Goal: Transaction & Acquisition: Purchase product/service

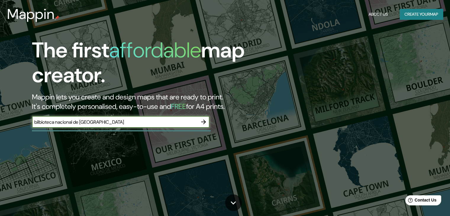
type input "bilbioteca nacional de [GEOGRAPHIC_DATA]"
drag, startPoint x: 144, startPoint y: 124, endPoint x: 37, endPoint y: 111, distance: 107.9
click at [29, 111] on div "The first affordable map creator. Mappin lets you create and design maps that a…" at bounding box center [144, 86] width 270 height 96
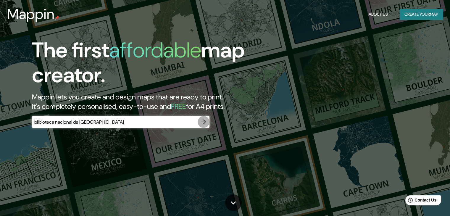
click at [205, 122] on icon "button" at bounding box center [203, 121] width 5 height 5
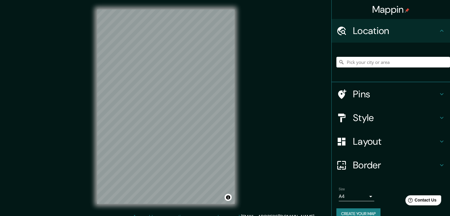
click at [348, 68] on div at bounding box center [393, 62] width 114 height 30
click at [350, 64] on input "Pick your city or area" at bounding box center [393, 62] width 114 height 11
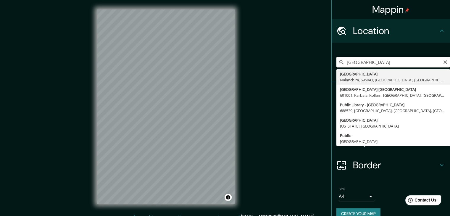
click at [350, 64] on input "[GEOGRAPHIC_DATA]" at bounding box center [393, 62] width 114 height 11
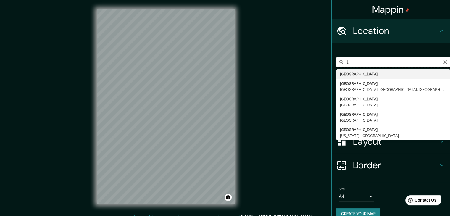
type input "b"
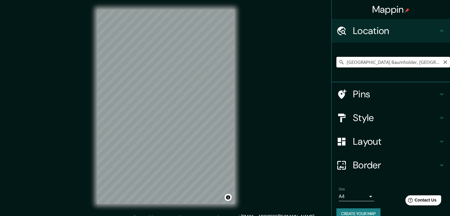
click at [373, 63] on input "[GEOGRAPHIC_DATA] Baumholder, [GEOGRAPHIC_DATA]" at bounding box center [393, 62] width 114 height 11
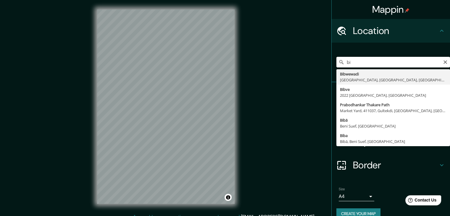
type input "b"
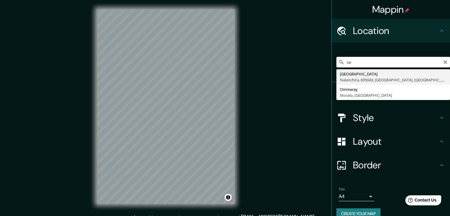
type input "s"
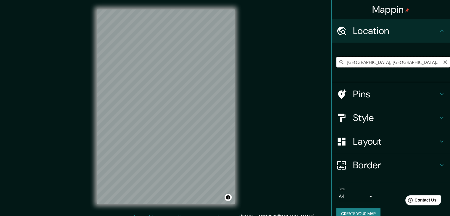
click at [367, 61] on input "[GEOGRAPHIC_DATA], [GEOGRAPHIC_DATA], [US_STATE], [GEOGRAPHIC_DATA]" at bounding box center [393, 62] width 114 height 11
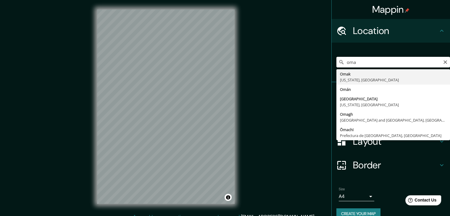
drag, startPoint x: 370, startPoint y: 62, endPoint x: 340, endPoint y: 58, distance: 30.4
click at [340, 58] on input "oma" at bounding box center [393, 62] width 114 height 11
paste input "[GEOGRAPHIC_DATA]"
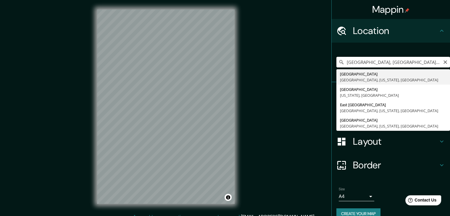
click at [361, 64] on input "[GEOGRAPHIC_DATA], [GEOGRAPHIC_DATA], [US_STATE], [GEOGRAPHIC_DATA]" at bounding box center [393, 62] width 114 height 11
paste input "La [GEOGRAPHIC_DATA]"
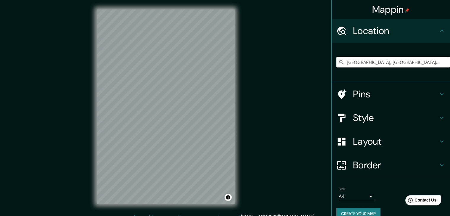
click at [361, 64] on input "[GEOGRAPHIC_DATA], [GEOGRAPHIC_DATA], [GEOGRAPHIC_DATA]" at bounding box center [393, 62] width 114 height 11
paste input "a [GEOGRAPHIC_DATA]"
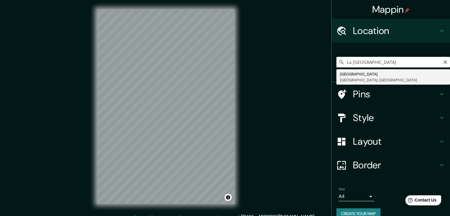
type input "[GEOGRAPHIC_DATA], [GEOGRAPHIC_DATA], [GEOGRAPHIC_DATA]"
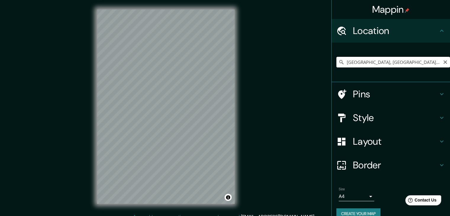
drag, startPoint x: 404, startPoint y: 62, endPoint x: 328, endPoint y: 56, distance: 76.5
click at [332, 56] on div "[GEOGRAPHIC_DATA], [GEOGRAPHIC_DATA], [GEOGRAPHIC_DATA] [GEOGRAPHIC_DATA] [GEOG…" at bounding box center [391, 63] width 118 height 40
paste input "La [GEOGRAPHIC_DATA]"
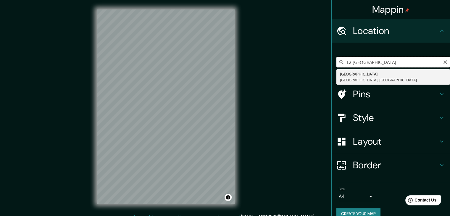
drag, startPoint x: 349, startPoint y: 63, endPoint x: 336, endPoint y: 63, distance: 12.7
click at [336, 63] on div "La Biblioteca Central de Seattle [GEOGRAPHIC_DATA] [GEOGRAPHIC_DATA], [GEOGRAPH…" at bounding box center [393, 62] width 114 height 11
click at [414, 67] on input "[GEOGRAPHIC_DATA]" at bounding box center [393, 62] width 114 height 11
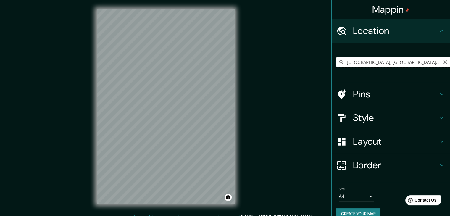
click at [385, 62] on input "[GEOGRAPHIC_DATA], [GEOGRAPHIC_DATA], [US_STATE], [GEOGRAPHIC_DATA]" at bounding box center [393, 62] width 114 height 11
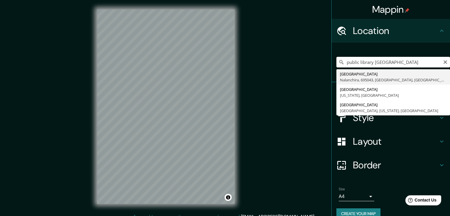
drag, startPoint x: 386, startPoint y: 63, endPoint x: 370, endPoint y: 64, distance: 16.3
click at [370, 64] on input "public library [GEOGRAPHIC_DATA]" at bounding box center [393, 62] width 114 height 11
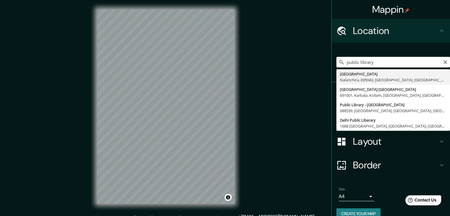
click at [342, 62] on input "public library" at bounding box center [393, 62] width 114 height 11
paste input "[GEOGRAPHIC_DATA]"
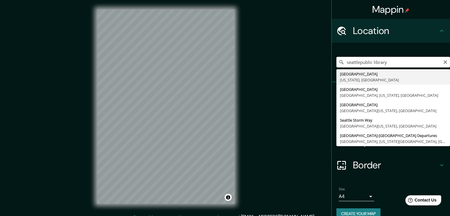
type input "[GEOGRAPHIC_DATA]"
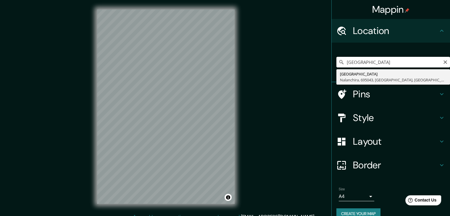
click at [398, 62] on input "[GEOGRAPHIC_DATA]" at bounding box center [393, 62] width 114 height 11
drag, startPoint x: 353, startPoint y: 56, endPoint x: 338, endPoint y: 52, distance: 15.1
click at [339, 53] on div "[GEOGRAPHIC_DATA], [GEOGRAPHIC_DATA], [GEOGRAPHIC_DATA], [GEOGRAPHIC_DATA]" at bounding box center [393, 62] width 114 height 30
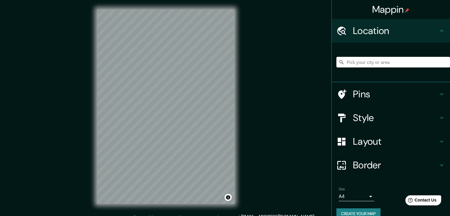
paste input "The [GEOGRAPHIC_DATA]"
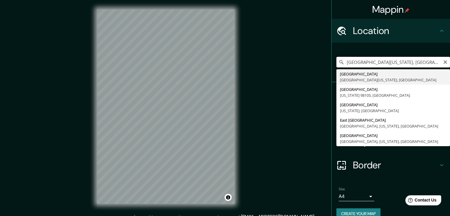
click at [358, 59] on input "[GEOGRAPHIC_DATA][US_STATE], [GEOGRAPHIC_DATA]" at bounding box center [393, 62] width 114 height 11
paste input "[GEOGRAPHIC_DATA]"
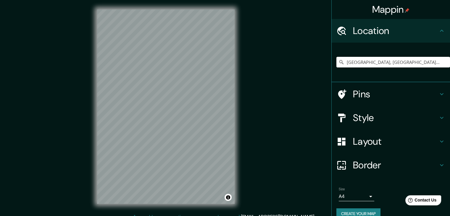
click at [358, 59] on input "[GEOGRAPHIC_DATA], [GEOGRAPHIC_DATA], [GEOGRAPHIC_DATA], [GEOGRAPHIC_DATA], [GE…" at bounding box center [393, 62] width 114 height 11
click at [357, 59] on input "[GEOGRAPHIC_DATA], [GEOGRAPHIC_DATA], [GEOGRAPHIC_DATA], [GEOGRAPHIC_DATA], [GE…" at bounding box center [393, 62] width 114 height 11
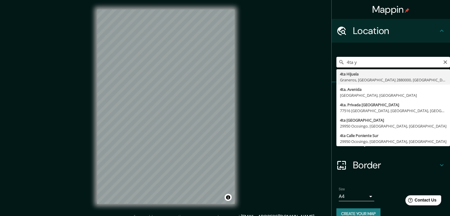
type input "4ta y"
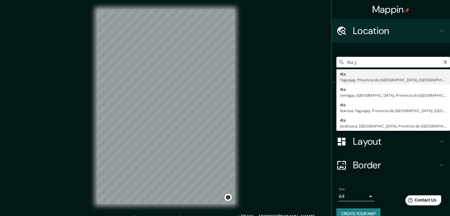
drag, startPoint x: 356, startPoint y: 63, endPoint x: 336, endPoint y: 58, distance: 21.4
click at [336, 58] on input "4ta y" at bounding box center [393, 62] width 114 height 11
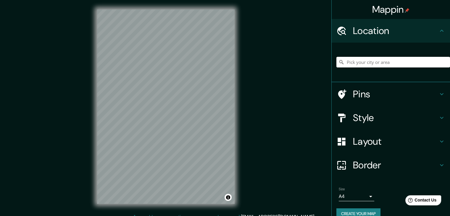
click at [343, 62] on input "Pick your city or area" at bounding box center [393, 62] width 114 height 11
paste input "[GEOGRAPHIC_DATA]"
type input "[GEOGRAPHIC_DATA], [GEOGRAPHIC_DATA], [US_STATE], [GEOGRAPHIC_DATA]"
click at [235, 112] on div "© Mapbox © OpenStreetMap Improve this map" at bounding box center [166, 106] width 156 height 213
click at [178, 92] on div at bounding box center [179, 90] width 5 height 5
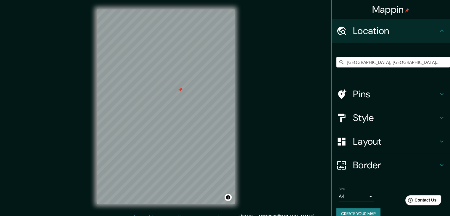
click at [180, 91] on div at bounding box center [180, 89] width 5 height 5
click at [172, 96] on div at bounding box center [171, 94] width 5 height 5
drag, startPoint x: 174, startPoint y: 103, endPoint x: 180, endPoint y: 101, distance: 6.1
click at [180, 101] on div at bounding box center [182, 100] width 5 height 5
click at [180, 102] on div at bounding box center [181, 100] width 5 height 5
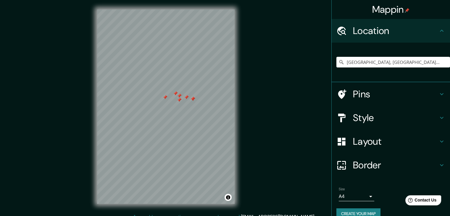
click at [359, 96] on h4 "Pins" at bounding box center [395, 94] width 85 height 12
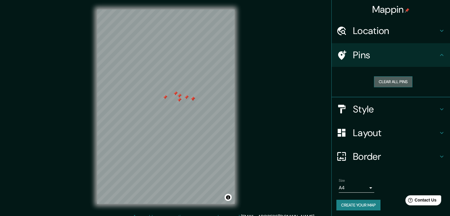
click at [389, 80] on button "Clear all pins" at bounding box center [393, 81] width 38 height 11
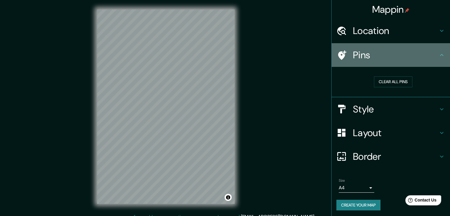
click at [366, 51] on h4 "Pins" at bounding box center [395, 55] width 85 height 12
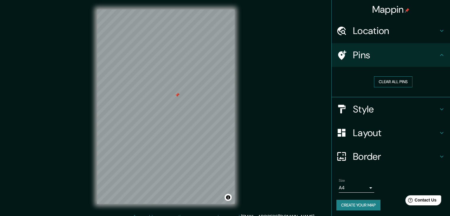
click at [395, 84] on button "Clear all pins" at bounding box center [393, 81] width 38 height 11
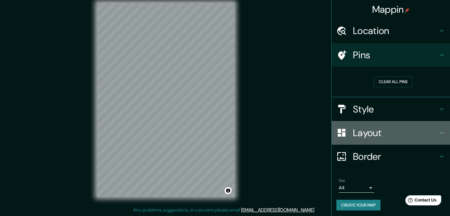
click at [386, 130] on h4 "Layout" at bounding box center [395, 133] width 85 height 12
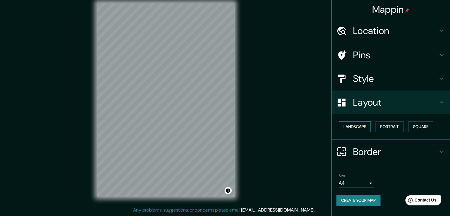
click at [357, 124] on button "Landscape" at bounding box center [355, 126] width 32 height 11
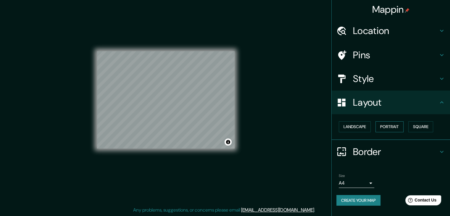
click at [394, 126] on button "Portrait" at bounding box center [389, 126] width 28 height 11
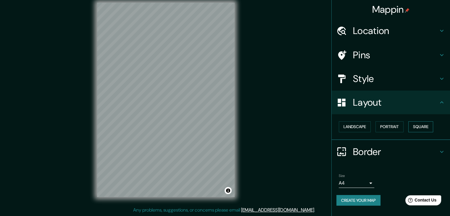
click at [421, 128] on button "Square" at bounding box center [420, 126] width 25 height 11
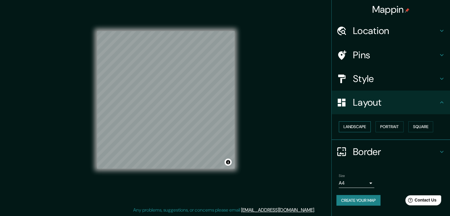
click at [362, 124] on button "Landscape" at bounding box center [355, 126] width 32 height 11
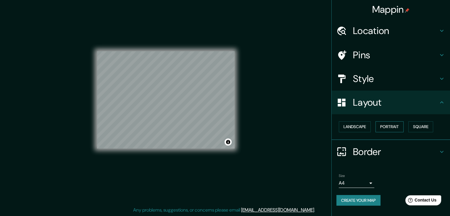
click at [382, 127] on button "Portrait" at bounding box center [389, 126] width 28 height 11
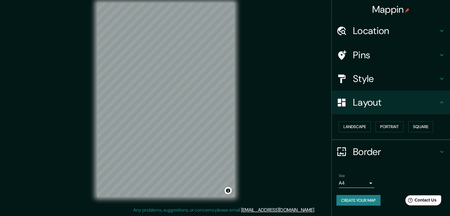
click at [375, 103] on h4 "Layout" at bounding box center [395, 102] width 85 height 12
click at [366, 76] on h4 "Style" at bounding box center [395, 79] width 85 height 12
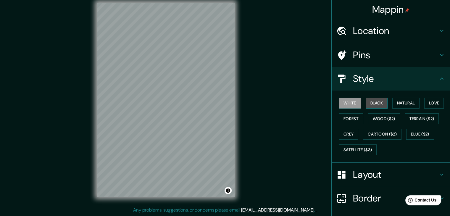
click at [383, 105] on button "Black" at bounding box center [377, 103] width 22 height 11
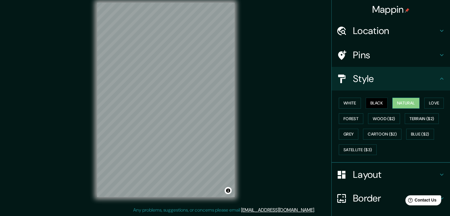
click at [409, 101] on button "Natural" at bounding box center [405, 103] width 27 height 11
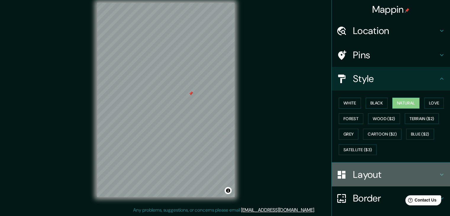
click at [362, 171] on h4 "Layout" at bounding box center [395, 175] width 85 height 12
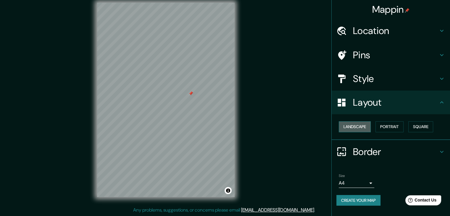
click at [358, 129] on button "Landscape" at bounding box center [355, 126] width 32 height 11
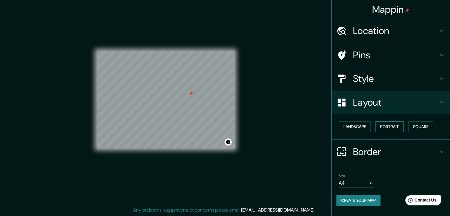
click at [397, 129] on button "Portrait" at bounding box center [389, 126] width 28 height 11
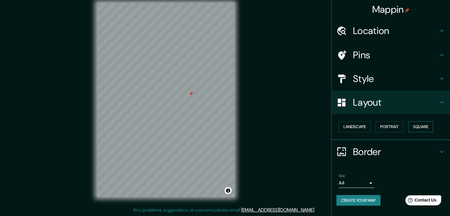
click at [425, 127] on button "Square" at bounding box center [420, 126] width 25 height 11
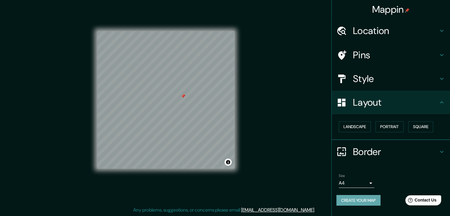
click at [363, 197] on button "Create your map" at bounding box center [358, 200] width 44 height 11
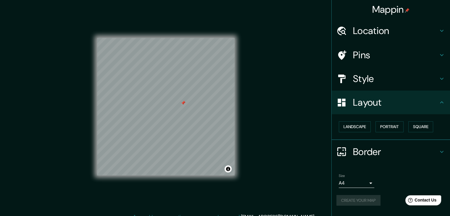
click at [443, 104] on icon at bounding box center [441, 102] width 7 height 7
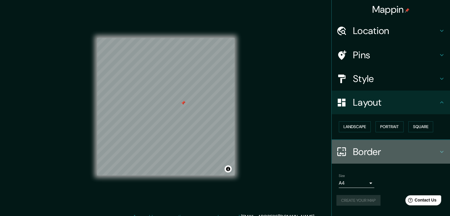
click at [431, 149] on h4 "Border" at bounding box center [395, 152] width 85 height 12
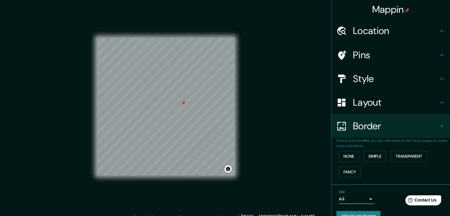
click at [432, 130] on h4 "Border" at bounding box center [395, 126] width 85 height 12
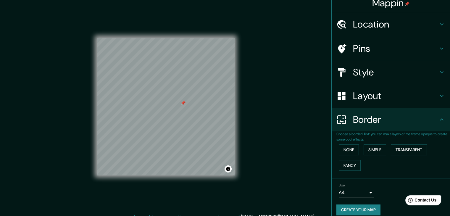
scroll to position [12, 0]
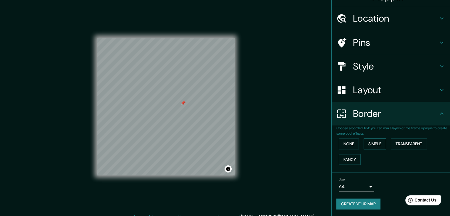
click at [365, 145] on button "Simple" at bounding box center [375, 143] width 22 height 11
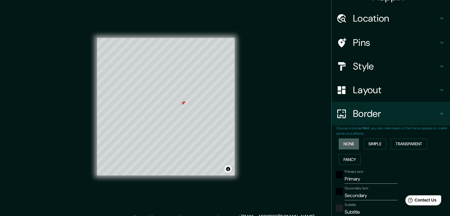
click at [349, 145] on button "None" at bounding box center [349, 143] width 20 height 11
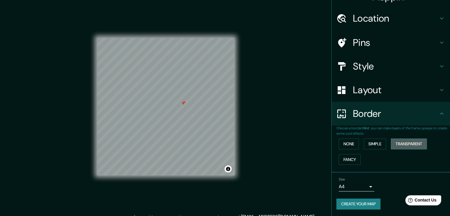
click at [407, 142] on button "Transparent" at bounding box center [409, 143] width 36 height 11
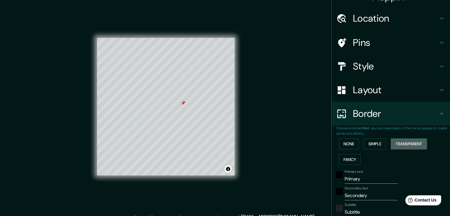
click at [407, 142] on button "Transparent" at bounding box center [409, 143] width 36 height 11
type input "223"
type input "37"
click at [351, 141] on button "None" at bounding box center [349, 143] width 20 height 11
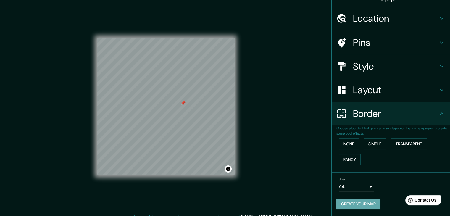
click at [356, 205] on button "Create your map" at bounding box center [358, 203] width 44 height 11
click at [387, 89] on h4 "Layout" at bounding box center [395, 90] width 85 height 12
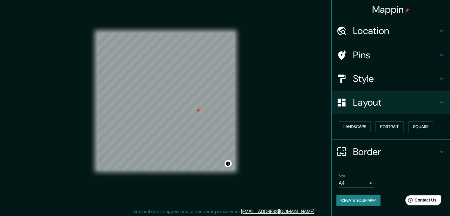
scroll to position [7, 0]
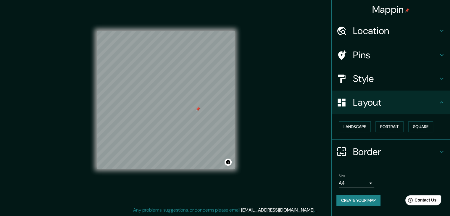
click at [371, 74] on h4 "Style" at bounding box center [395, 79] width 85 height 12
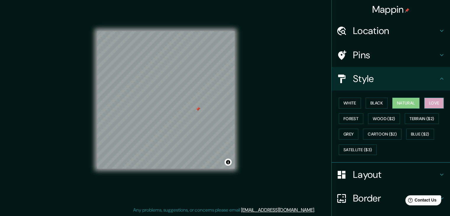
click at [431, 102] on button "Love" at bounding box center [434, 103] width 20 height 11
click at [348, 119] on button "Forest" at bounding box center [351, 118] width 25 height 11
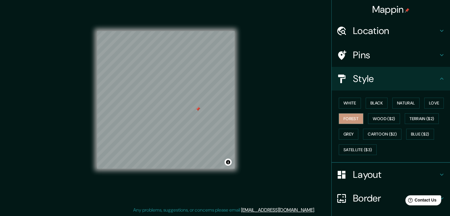
click at [375, 96] on div "White Black Natural Love Forest Wood ($2) Terrain ($2) Grey Cartoon ($2) Blue (…" at bounding box center [393, 126] width 114 height 62
click at [377, 103] on button "Black" at bounding box center [377, 103] width 22 height 11
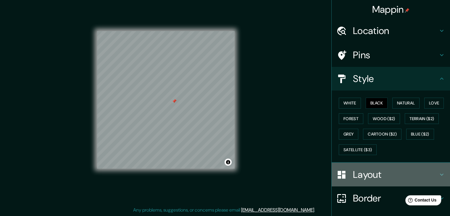
click at [364, 174] on h4 "Layout" at bounding box center [395, 175] width 85 height 12
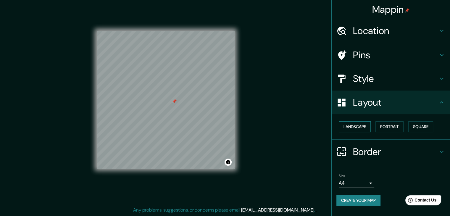
click at [356, 128] on button "Landscape" at bounding box center [355, 126] width 32 height 11
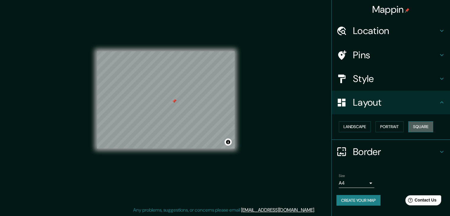
click at [421, 126] on button "Square" at bounding box center [420, 126] width 25 height 11
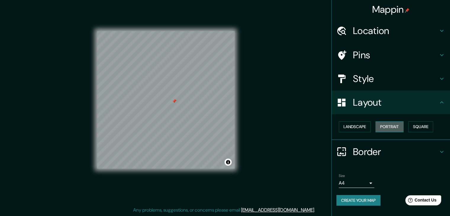
click at [395, 126] on button "Portrait" at bounding box center [389, 126] width 28 height 11
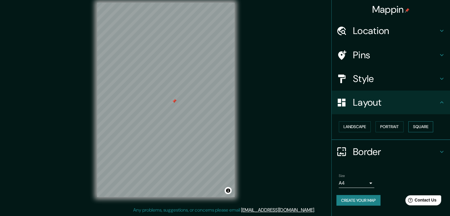
click at [433, 125] on button "Square" at bounding box center [420, 126] width 25 height 11
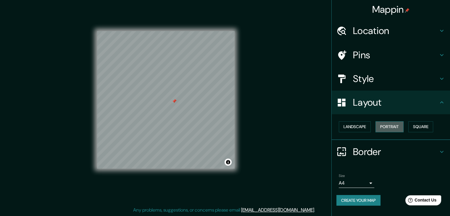
click at [395, 126] on button "Portrait" at bounding box center [389, 126] width 28 height 11
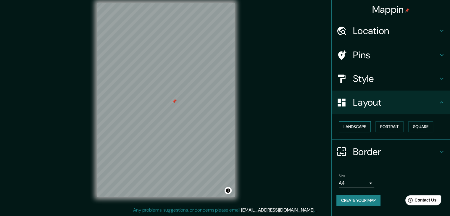
click at [359, 125] on button "Landscape" at bounding box center [355, 126] width 32 height 11
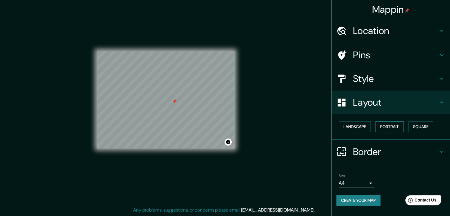
click at [389, 125] on button "Portrait" at bounding box center [389, 126] width 28 height 11
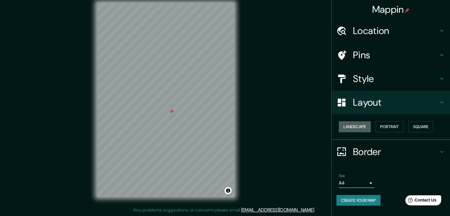
click at [357, 126] on button "Landscape" at bounding box center [355, 126] width 32 height 11
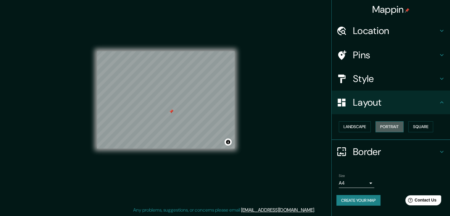
click at [391, 123] on button "Portrait" at bounding box center [389, 126] width 28 height 11
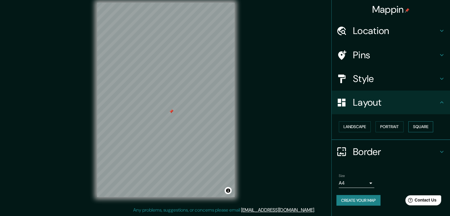
click at [432, 127] on button "Square" at bounding box center [420, 126] width 25 height 11
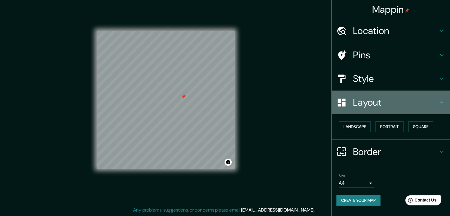
click at [378, 99] on h4 "Layout" at bounding box center [395, 102] width 85 height 12
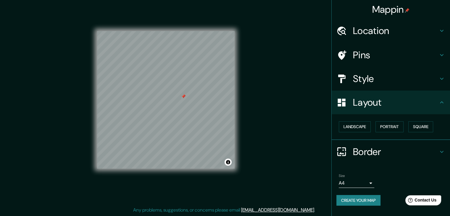
click at [409, 74] on h4 "Style" at bounding box center [395, 79] width 85 height 12
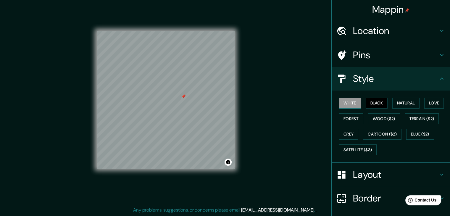
click at [349, 101] on button "White" at bounding box center [350, 103] width 22 height 11
click at [401, 103] on button "Natural" at bounding box center [405, 103] width 27 height 11
click at [349, 102] on button "White" at bounding box center [350, 103] width 22 height 11
click at [370, 102] on button "Black" at bounding box center [377, 103] width 22 height 11
click at [431, 103] on button "Love" at bounding box center [434, 103] width 20 height 11
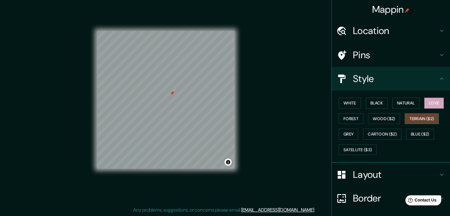
click at [424, 115] on button "Terrain ($2)" at bounding box center [422, 118] width 34 height 11
click at [414, 130] on button "Blue ($2)" at bounding box center [420, 134] width 28 height 11
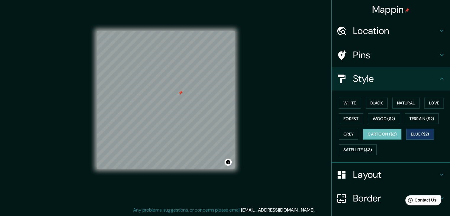
click at [379, 134] on button "Cartoon ($2)" at bounding box center [382, 134] width 38 height 11
click at [359, 148] on button "Satellite ($3)" at bounding box center [358, 149] width 38 height 11
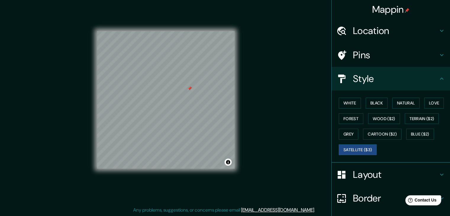
click at [351, 61] on div "Pins" at bounding box center [391, 55] width 118 height 24
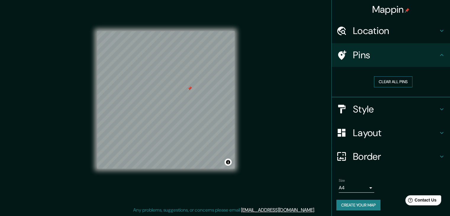
click at [383, 80] on button "Clear all pins" at bounding box center [393, 81] width 38 height 11
click at [374, 108] on h4 "Style" at bounding box center [395, 109] width 85 height 12
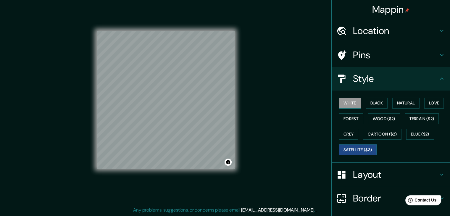
click at [351, 100] on button "White" at bounding box center [350, 103] width 22 height 11
click at [376, 100] on button "Black" at bounding box center [377, 103] width 22 height 11
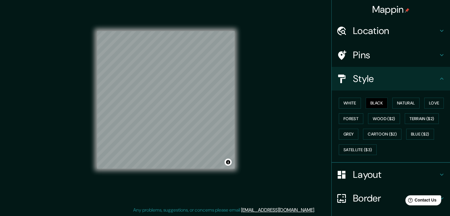
click at [405, 159] on div "White Black Natural Love Forest Wood ($2) Terrain ($2) Grey Cartoon ($2) Blue (…" at bounding box center [391, 127] width 118 height 72
click at [406, 102] on button "Natural" at bounding box center [405, 103] width 27 height 11
